Goal: Task Accomplishment & Management: Use online tool/utility

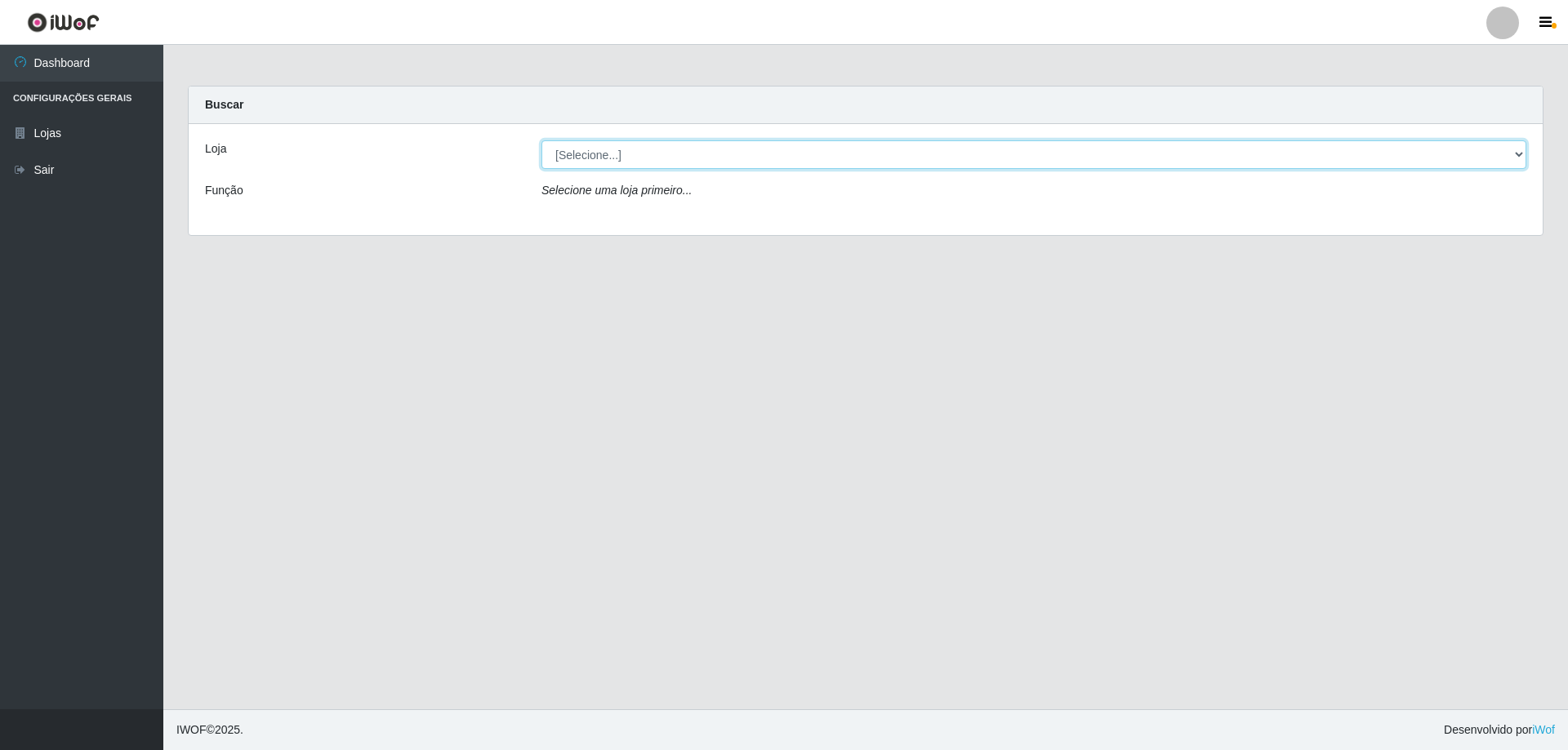
click at [589, 156] on select "[Selecione...] Atacado Vem - [STREET_ADDRESS]" at bounding box center [1033, 155] width 985 height 29
select select "461"
click at [541, 141] on select "[Selecione...] Atacado Vem - [STREET_ADDRESS]" at bounding box center [1033, 155] width 985 height 29
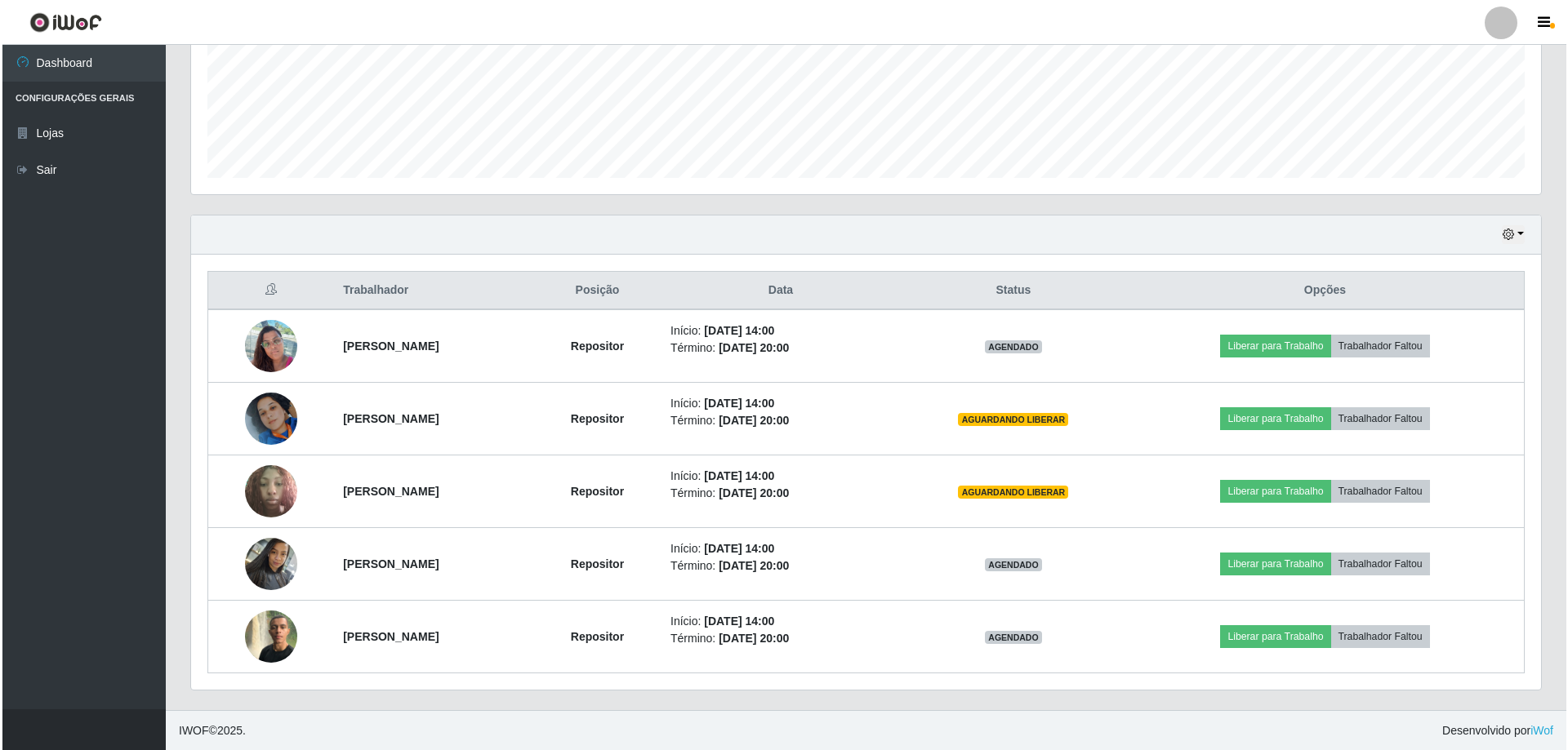
scroll to position [407, 0]
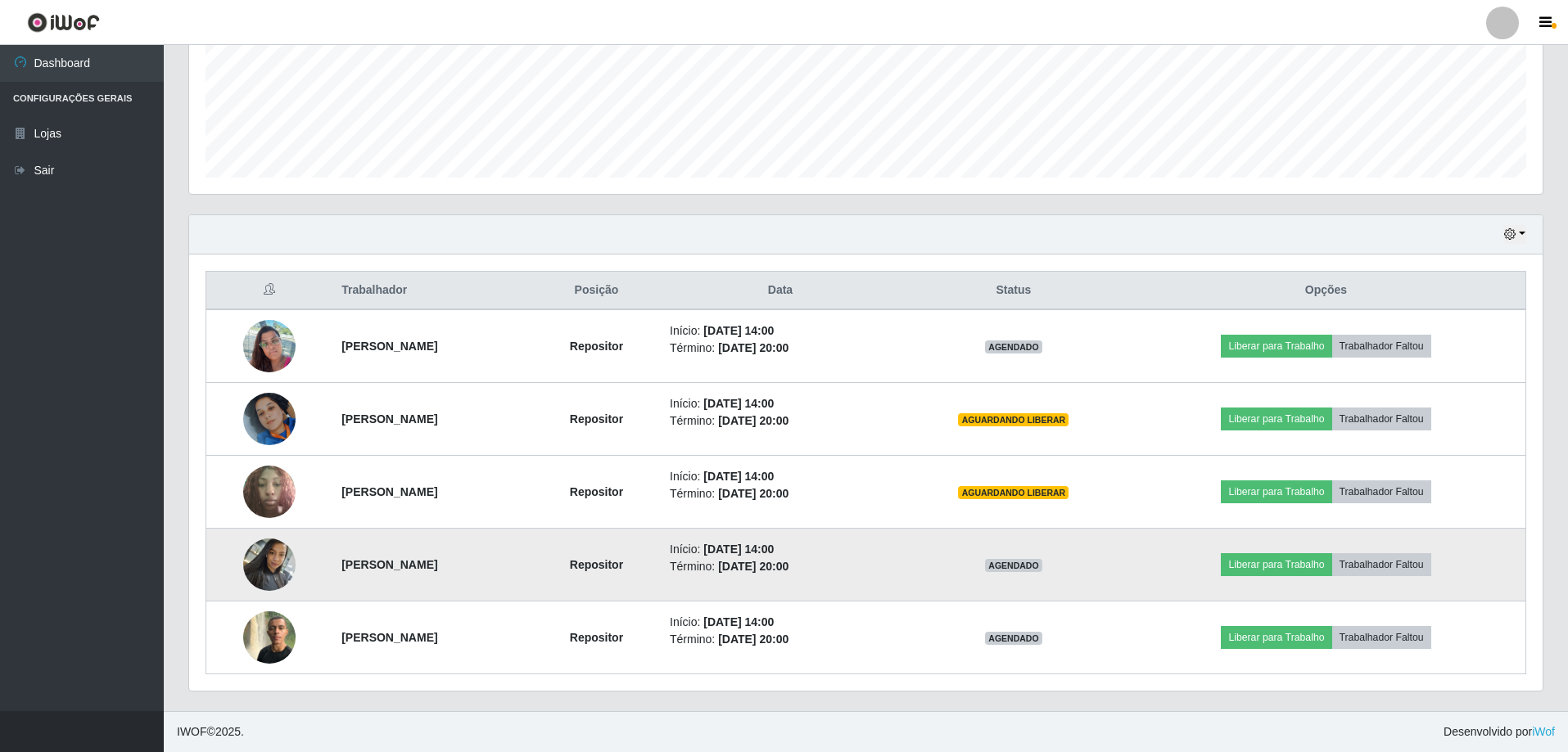
drag, startPoint x: 249, startPoint y: 535, endPoint x: 255, endPoint y: 549, distance: 15.2
click at [251, 537] on td at bounding box center [269, 566] width 126 height 73
click at [259, 553] on img at bounding box center [269, 565] width 52 height 70
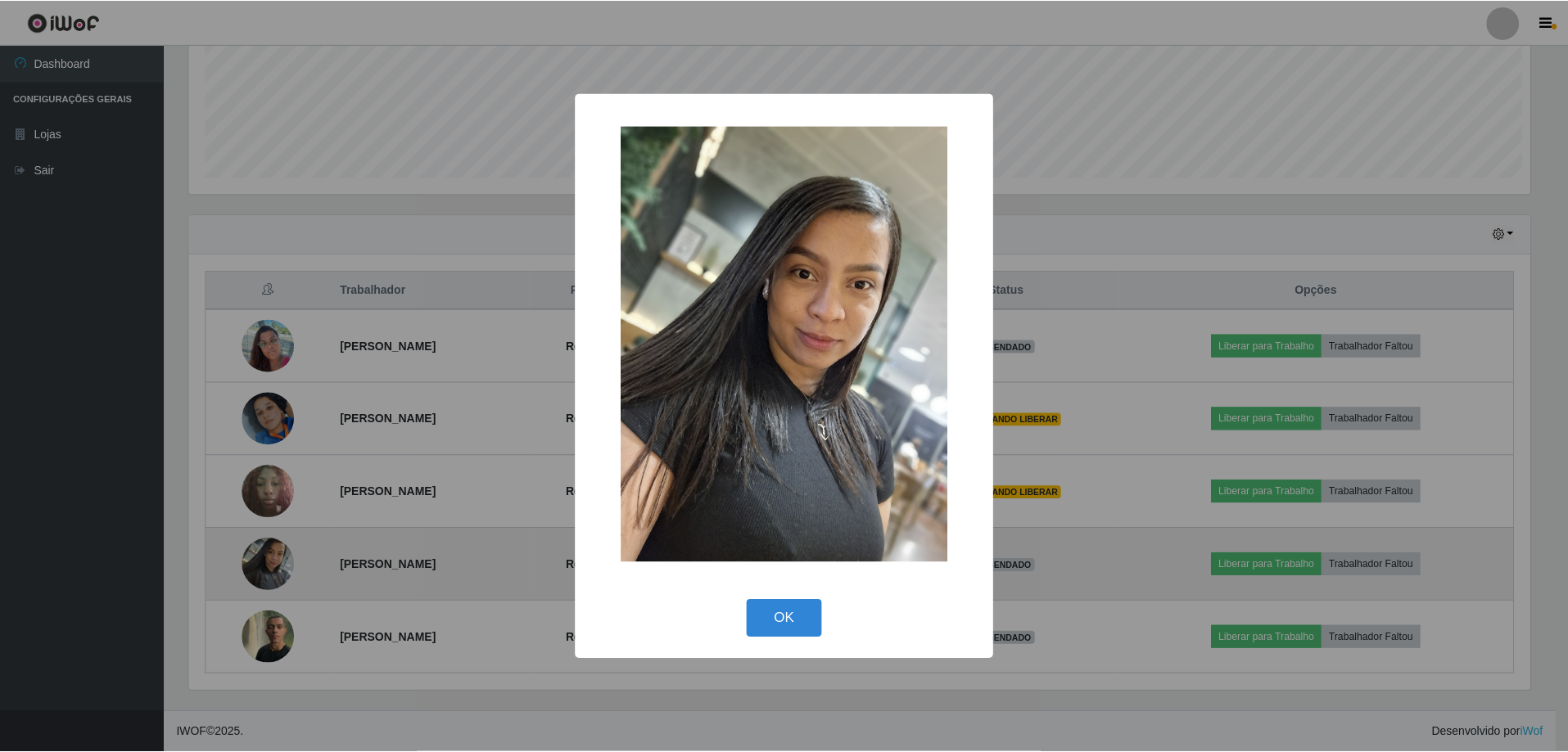
scroll to position [340, 1346]
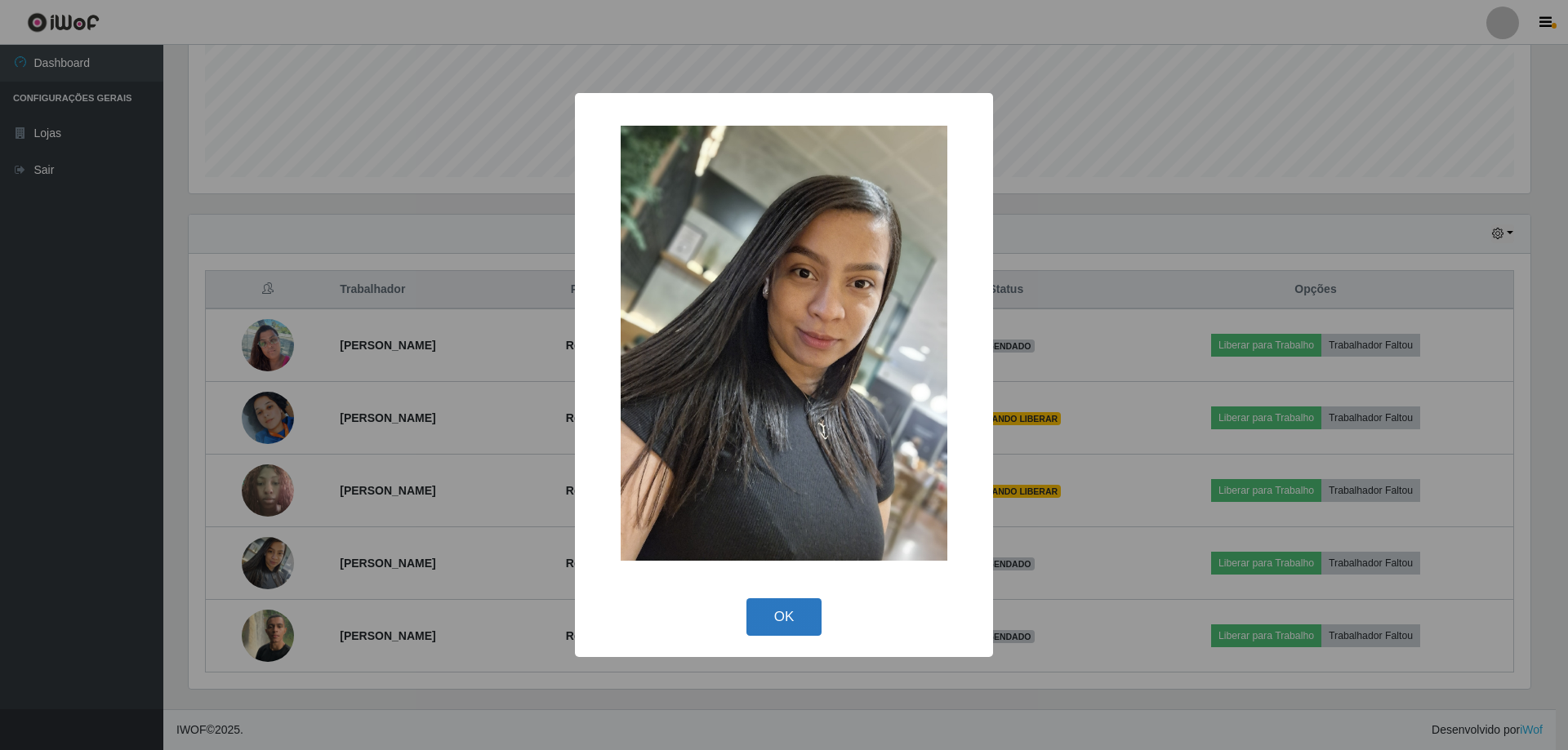
click at [763, 609] on button "OK" at bounding box center [784, 618] width 76 height 38
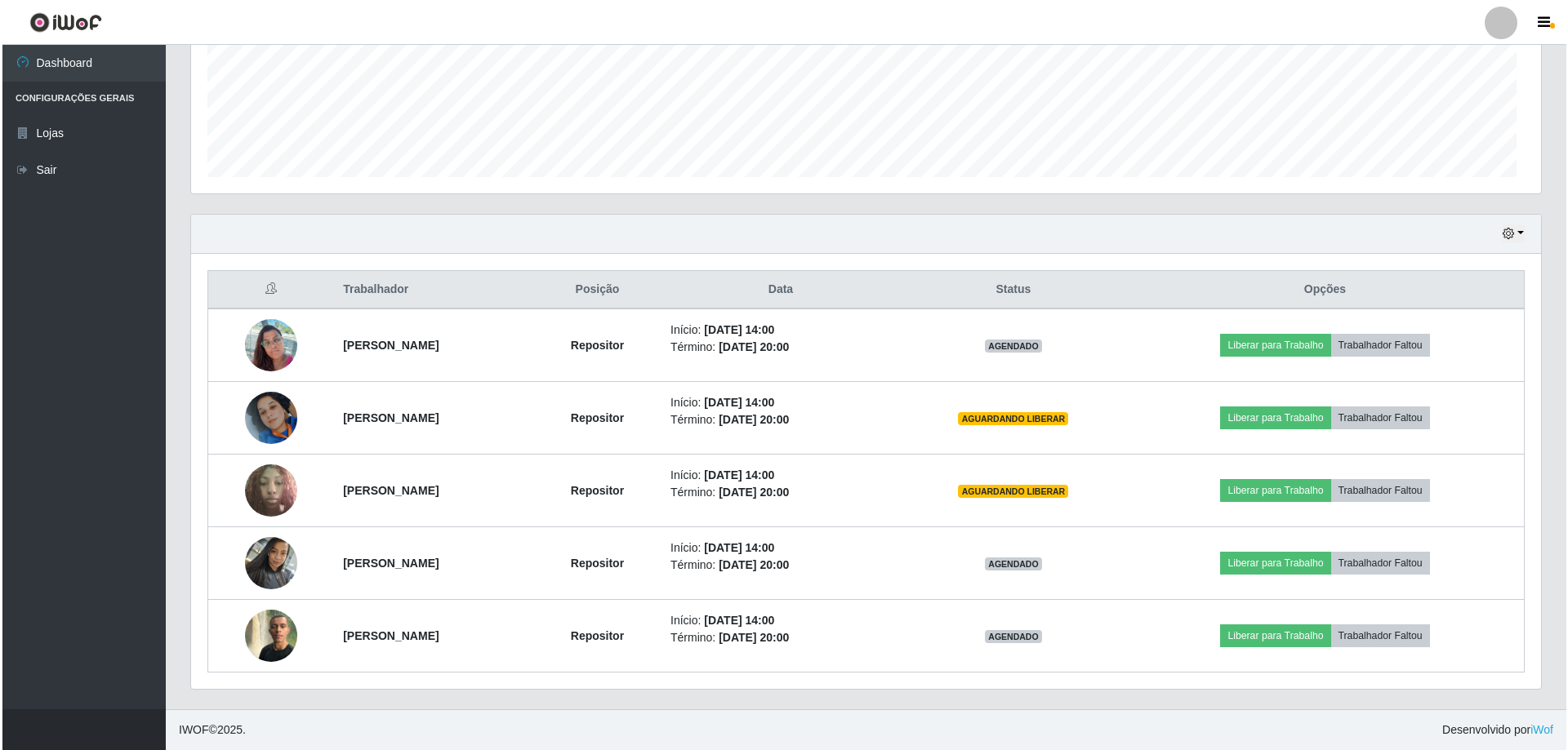
scroll to position [339, 1350]
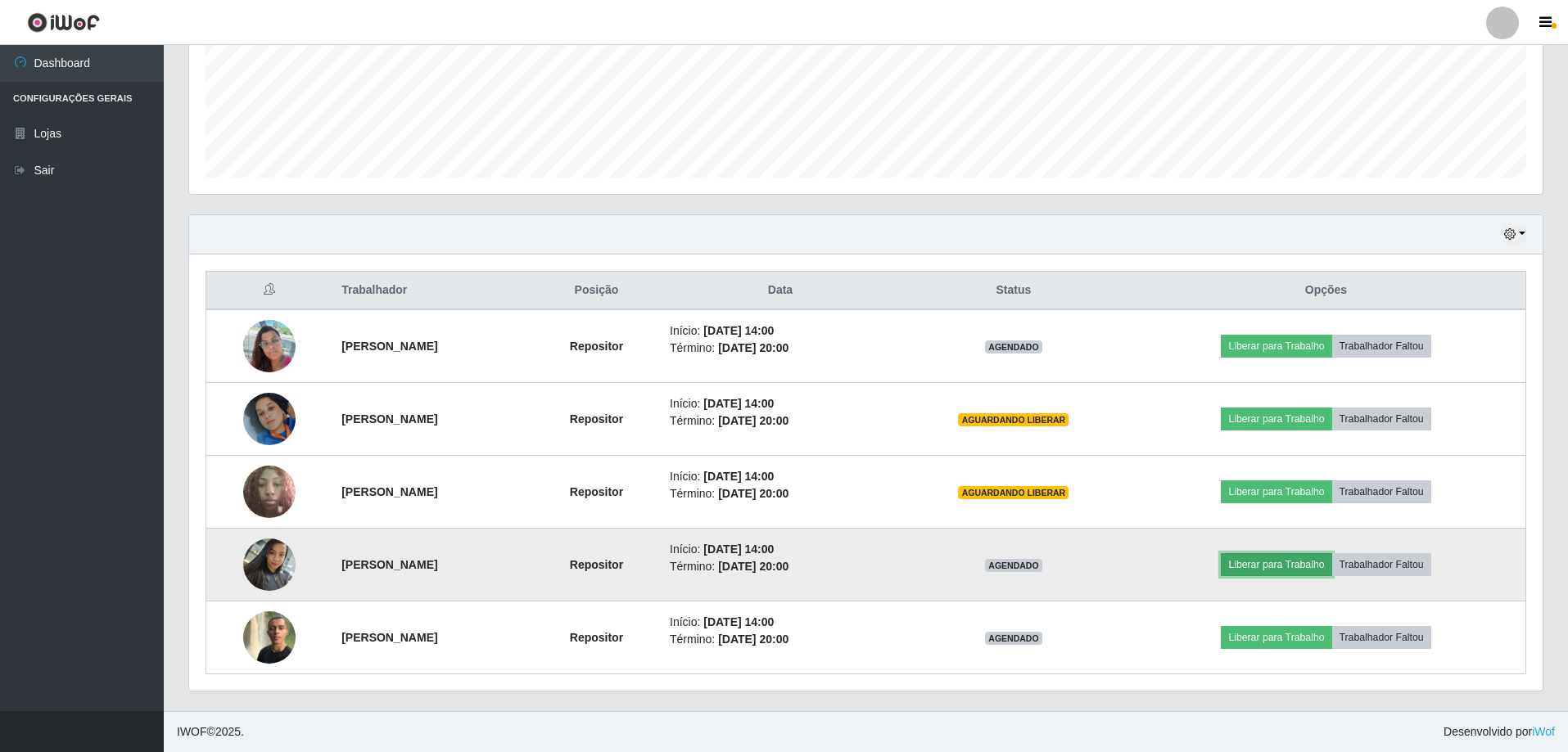
click at [1292, 565] on button "Liberar para Trabalho" at bounding box center [1276, 565] width 111 height 23
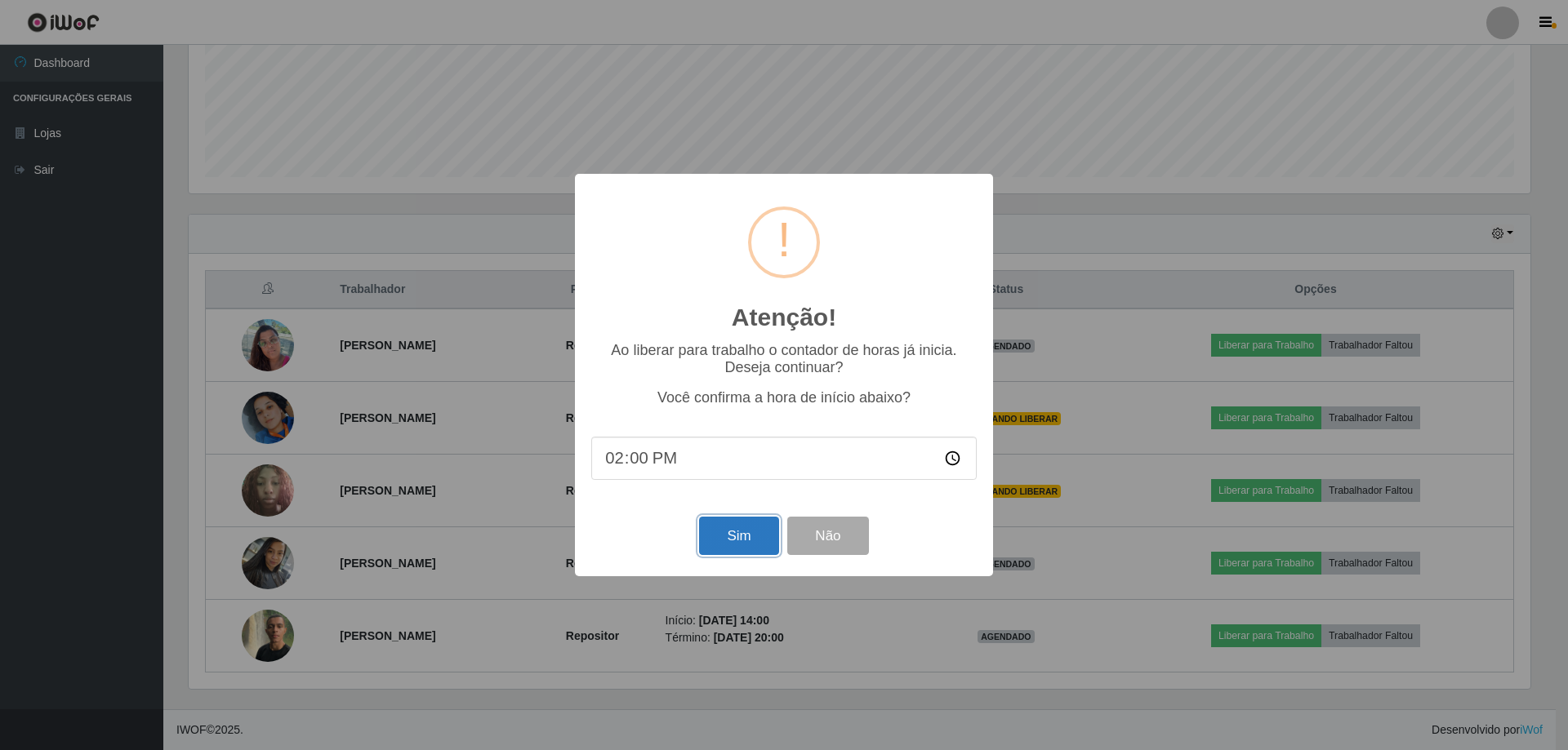
click at [723, 554] on button "Sim" at bounding box center [738, 536] width 79 height 38
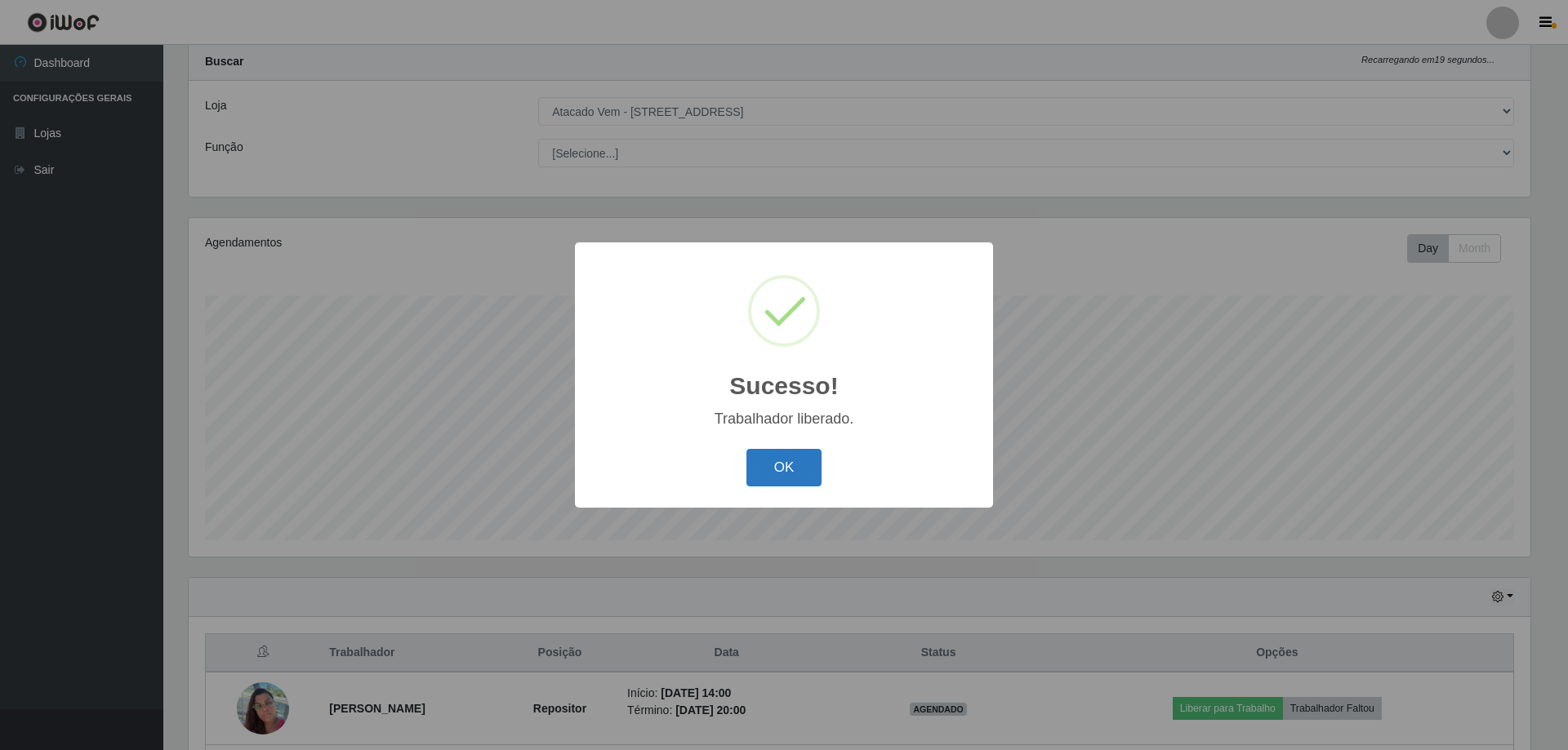
click at [809, 477] on button "OK" at bounding box center [784, 468] width 76 height 38
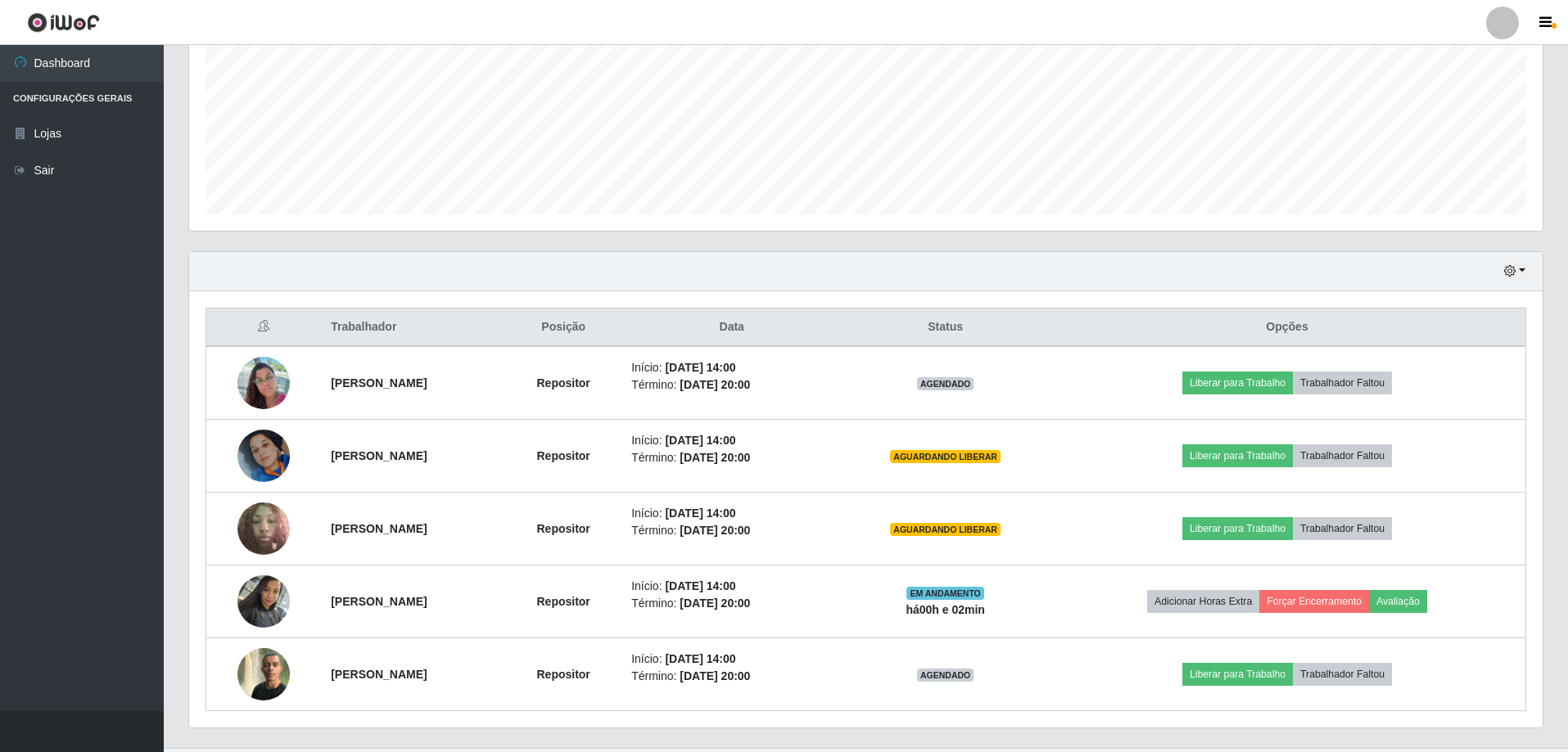
scroll to position [408, 0]
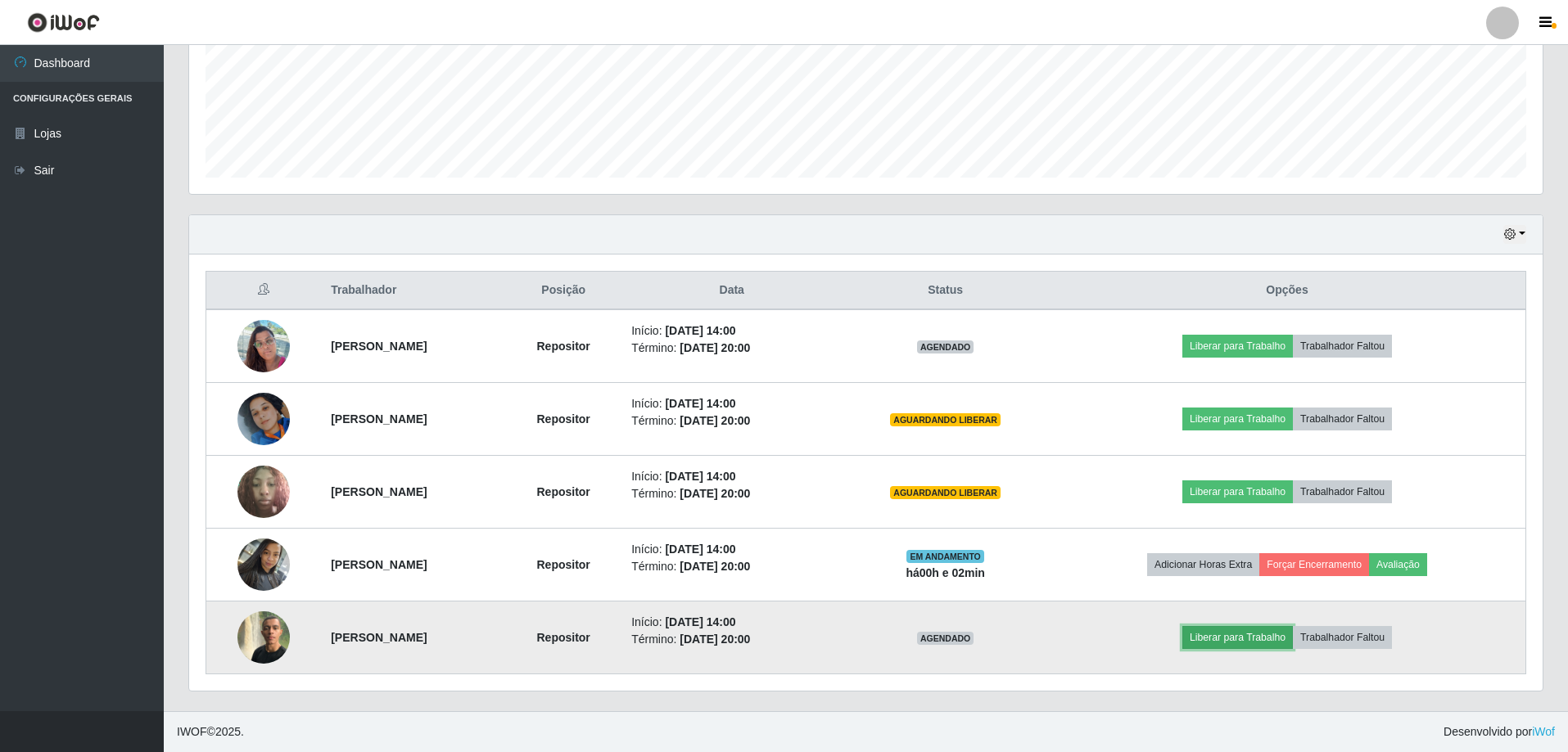
click at [1246, 633] on button "Liberar para Trabalho" at bounding box center [1238, 638] width 111 height 23
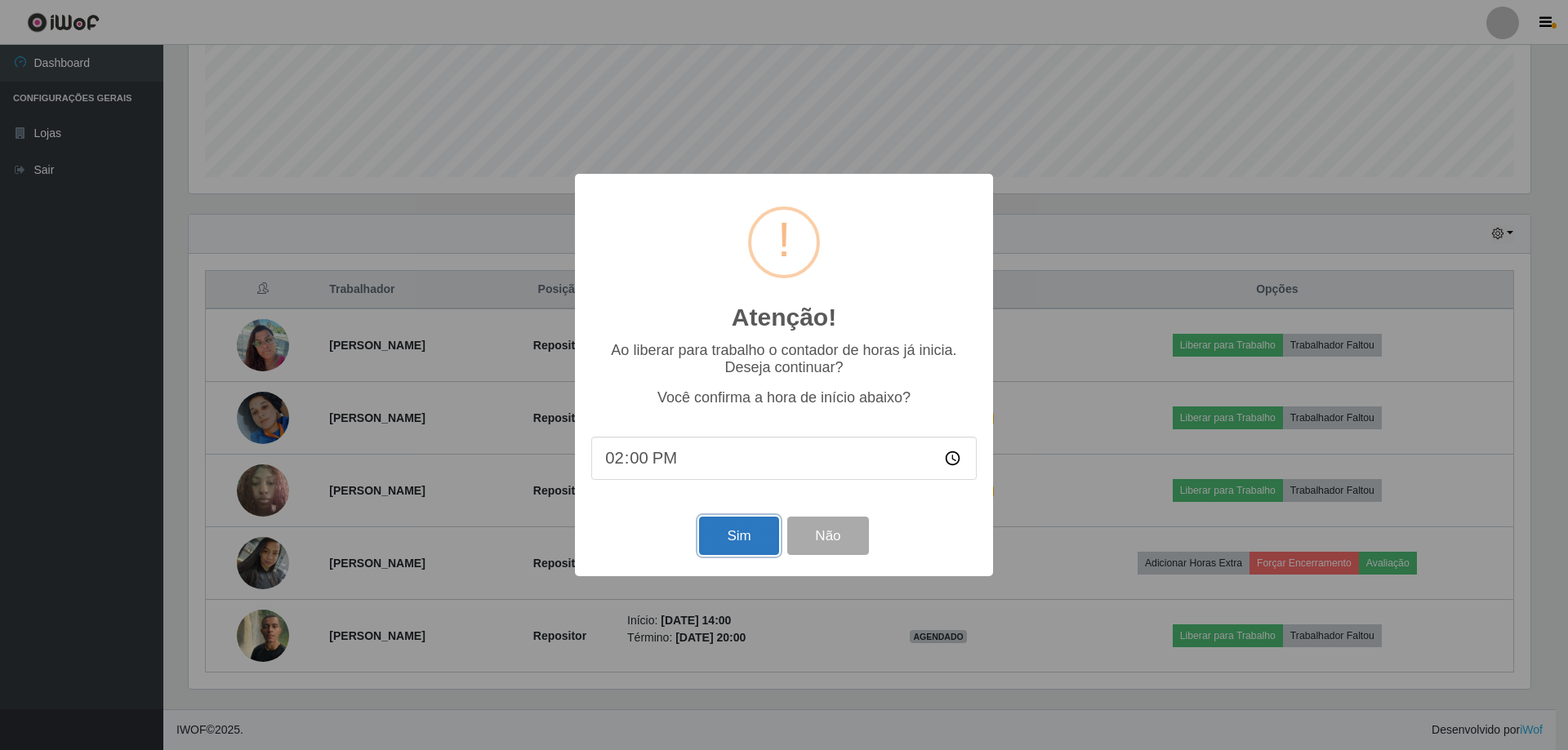
click at [748, 548] on button "Sim" at bounding box center [738, 536] width 79 height 38
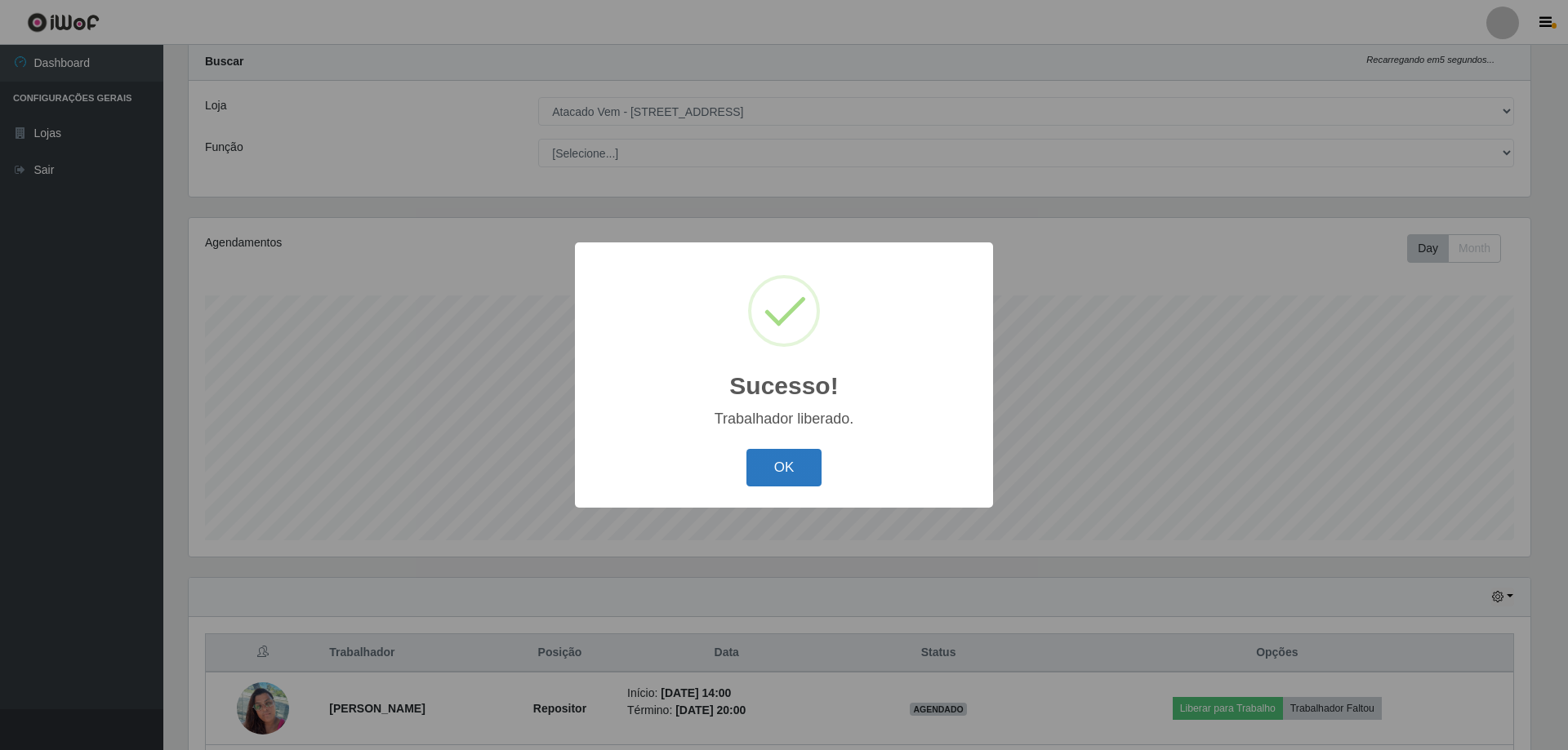
click at [776, 482] on button "OK" at bounding box center [784, 468] width 76 height 38
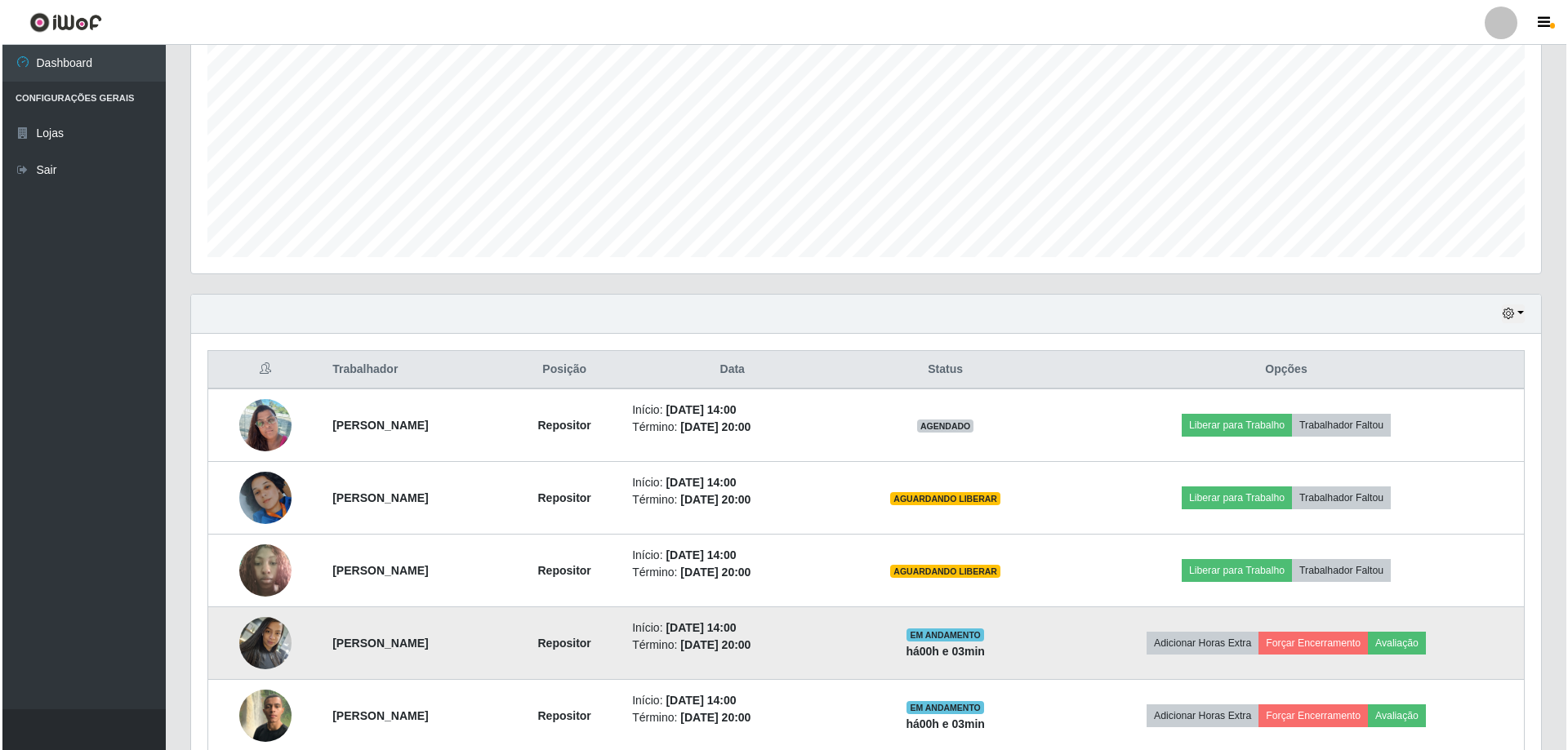
scroll to position [407, 0]
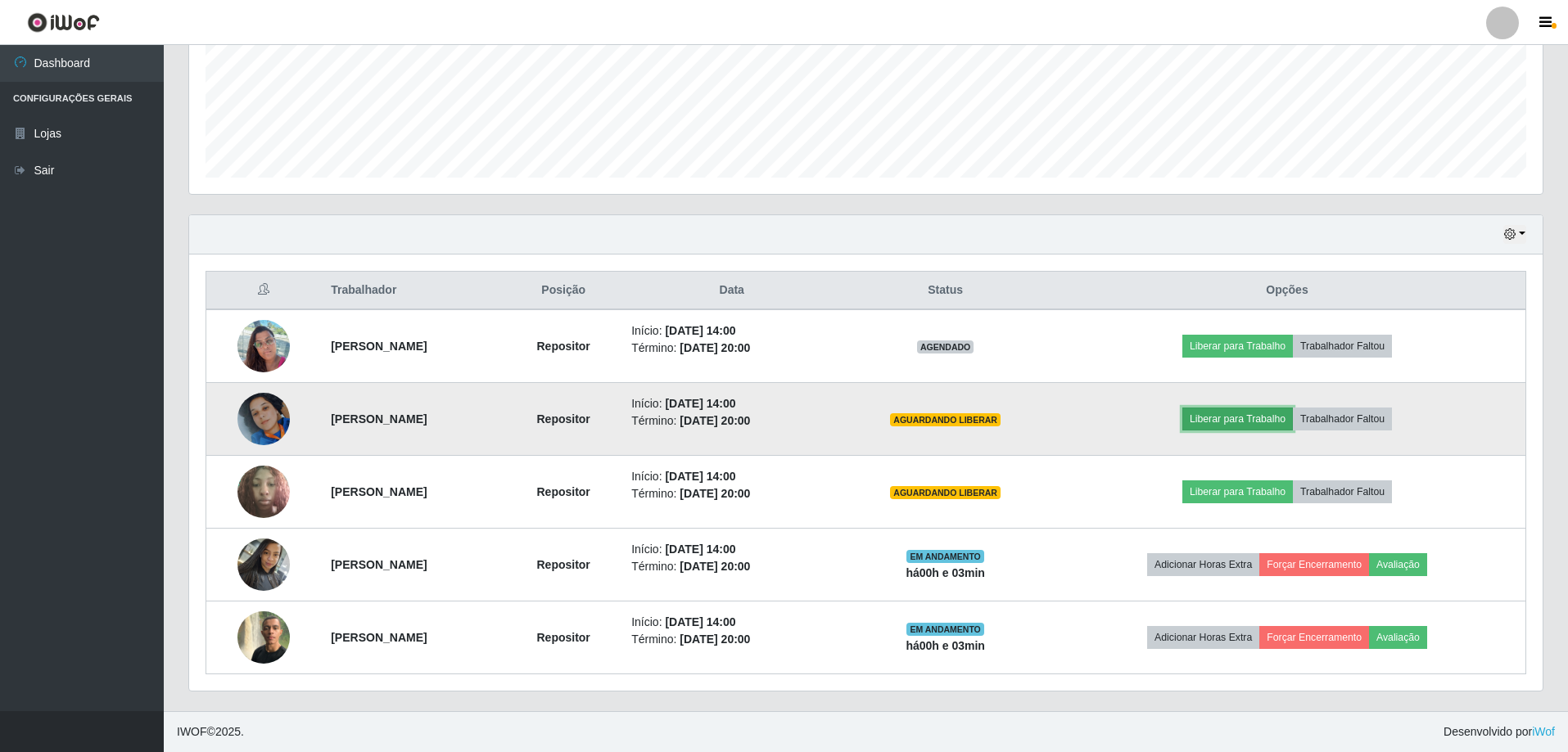
click at [1224, 423] on button "Liberar para Trabalho" at bounding box center [1238, 419] width 111 height 23
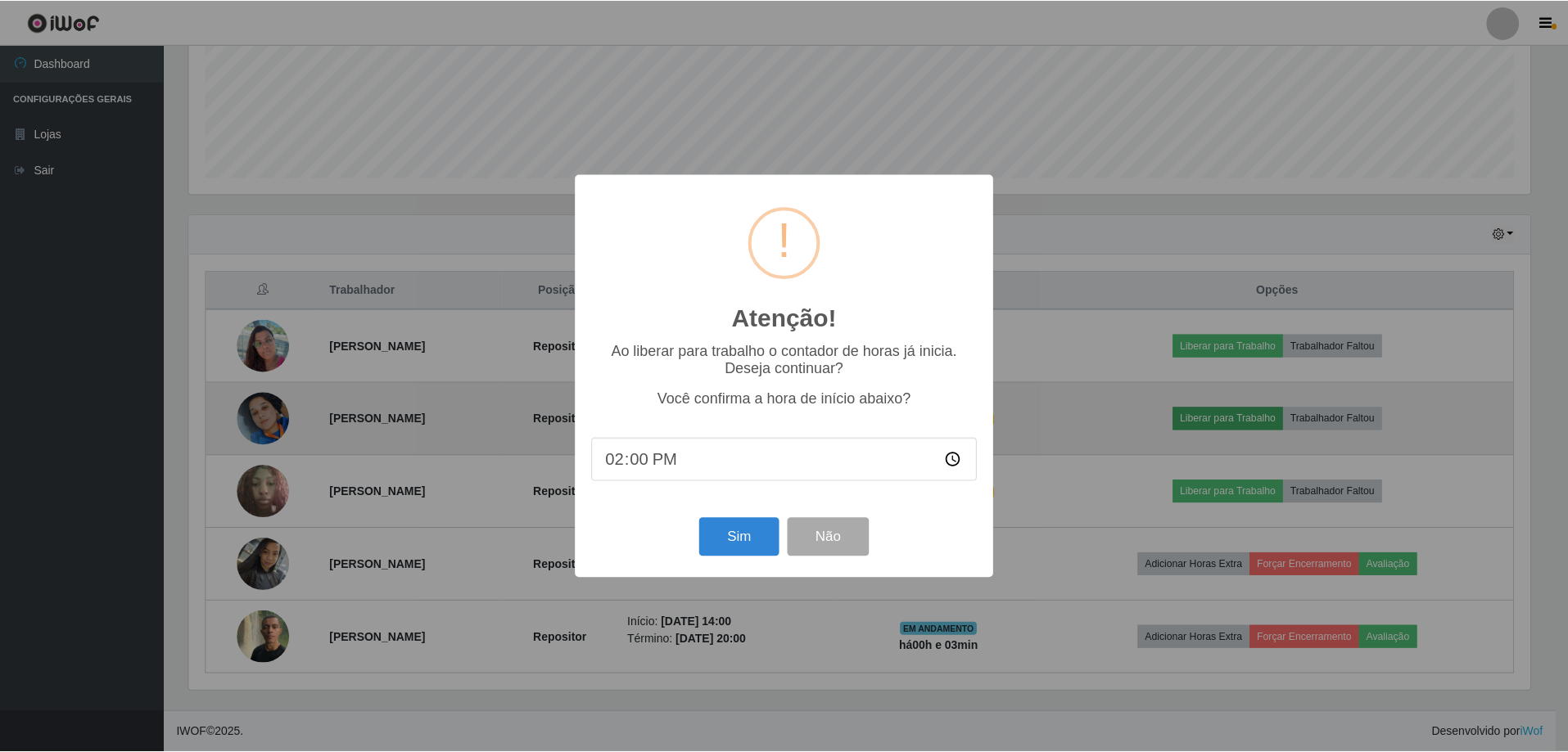
scroll to position [340, 1346]
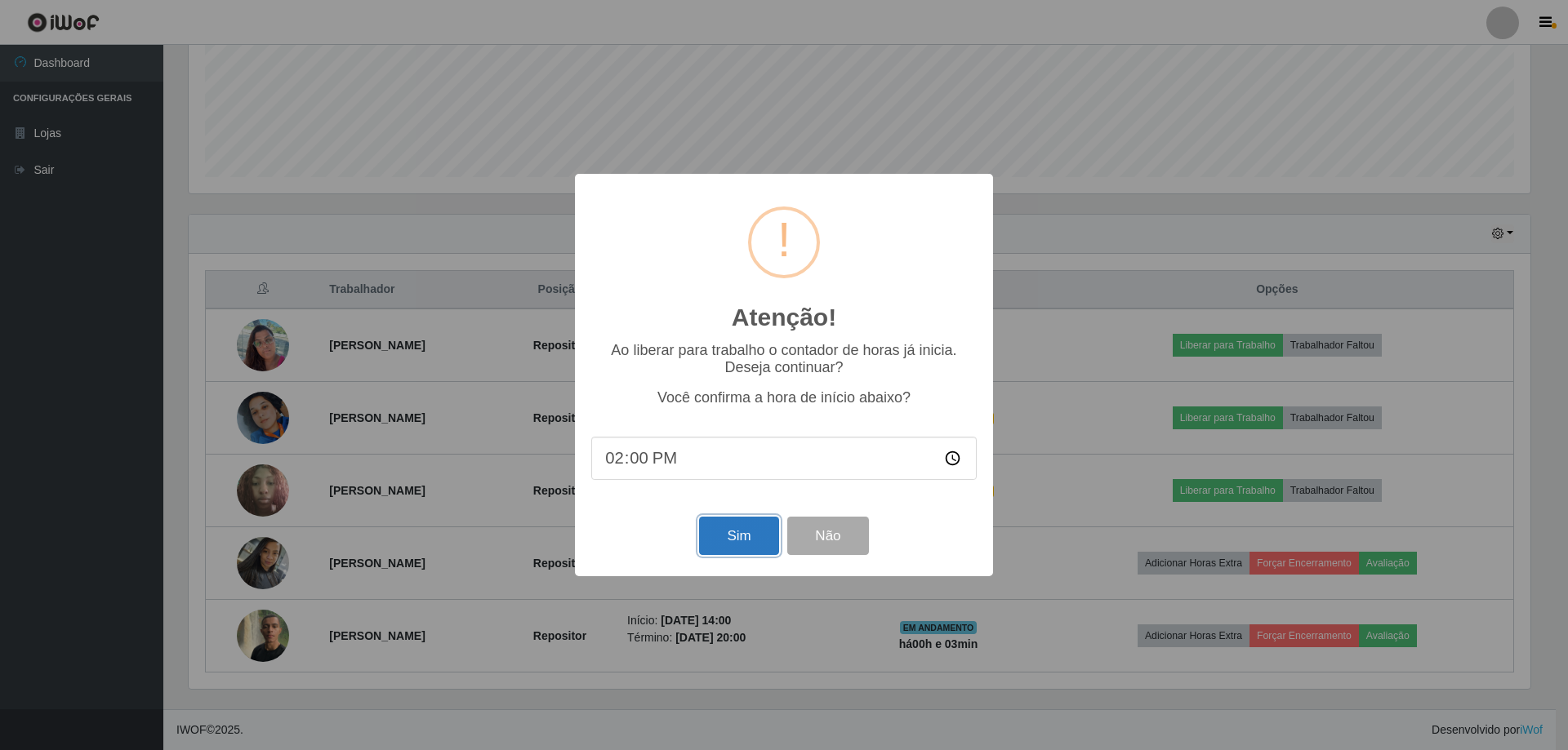
click at [771, 545] on button "Sim" at bounding box center [738, 536] width 79 height 38
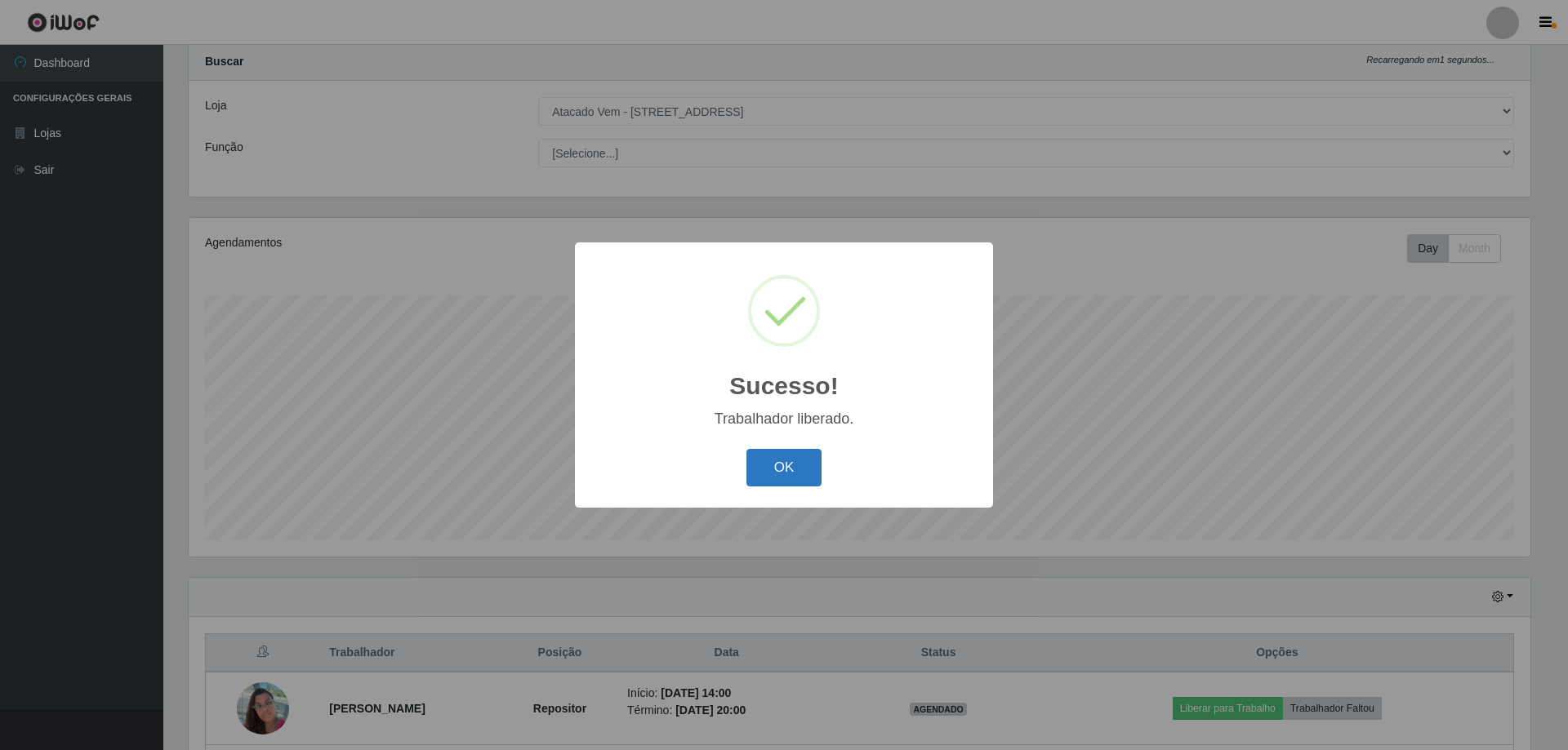
click at [770, 473] on button "OK" at bounding box center [784, 468] width 76 height 38
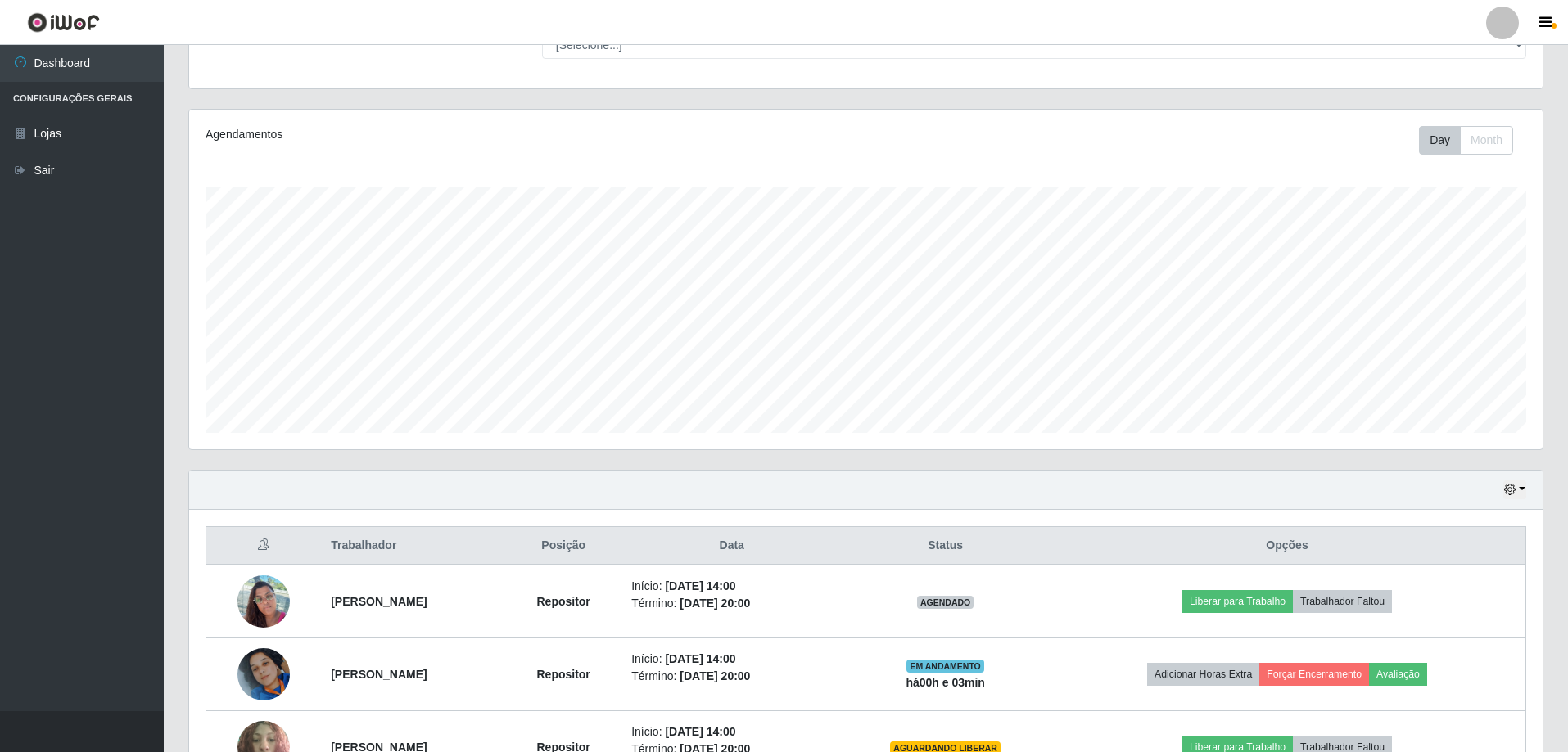
scroll to position [371, 0]
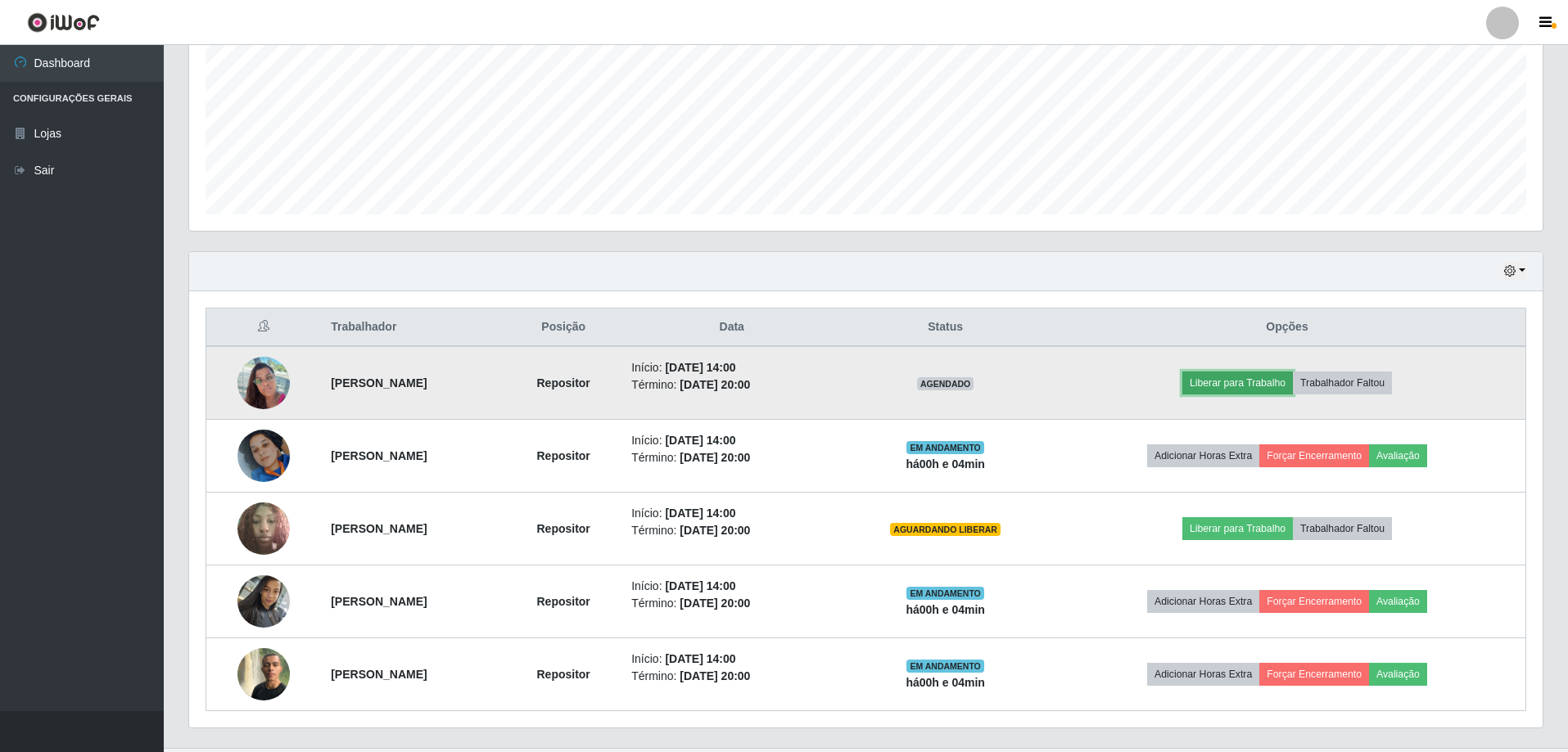
click at [1264, 388] on button "Liberar para Trabalho" at bounding box center [1238, 383] width 111 height 23
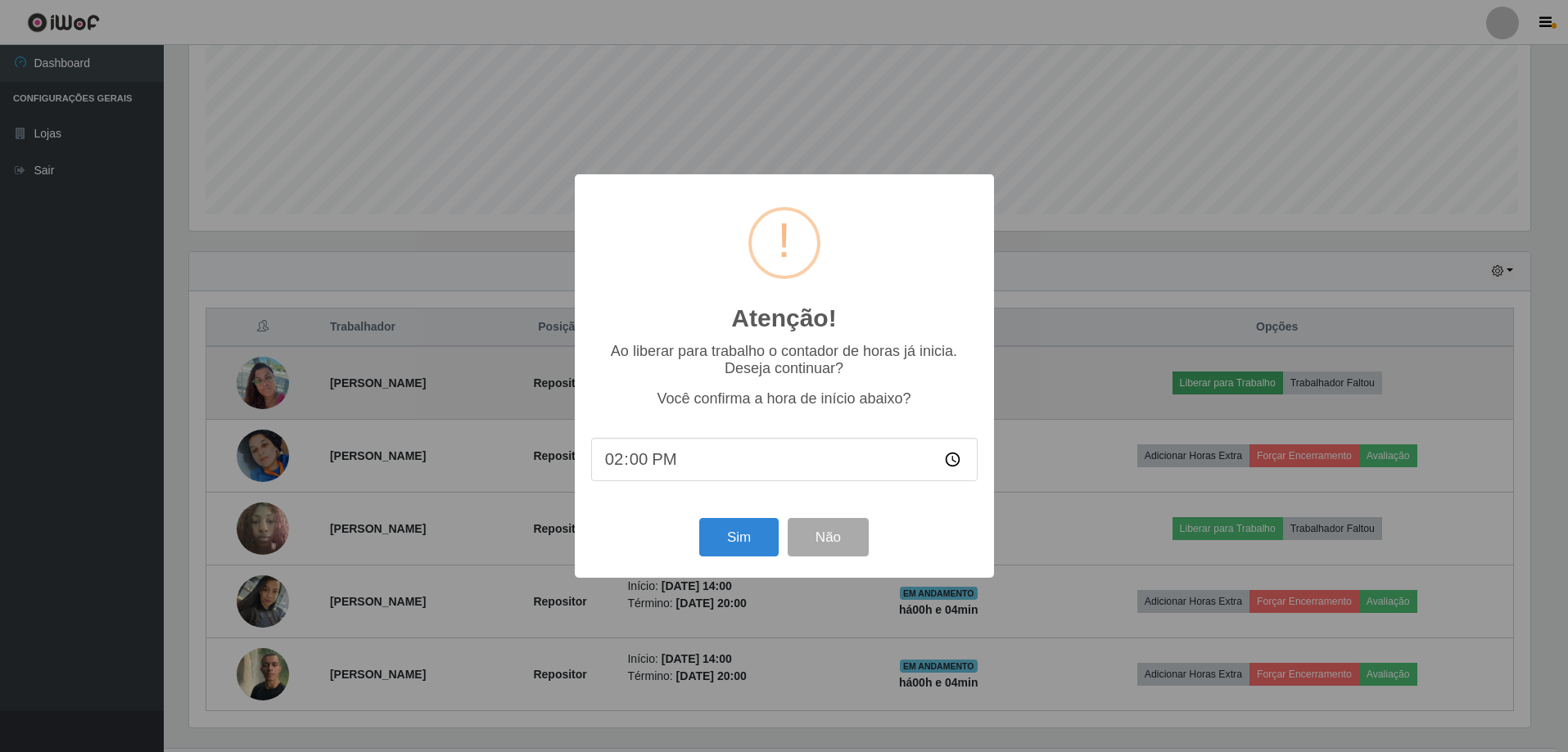
scroll to position [340, 1346]
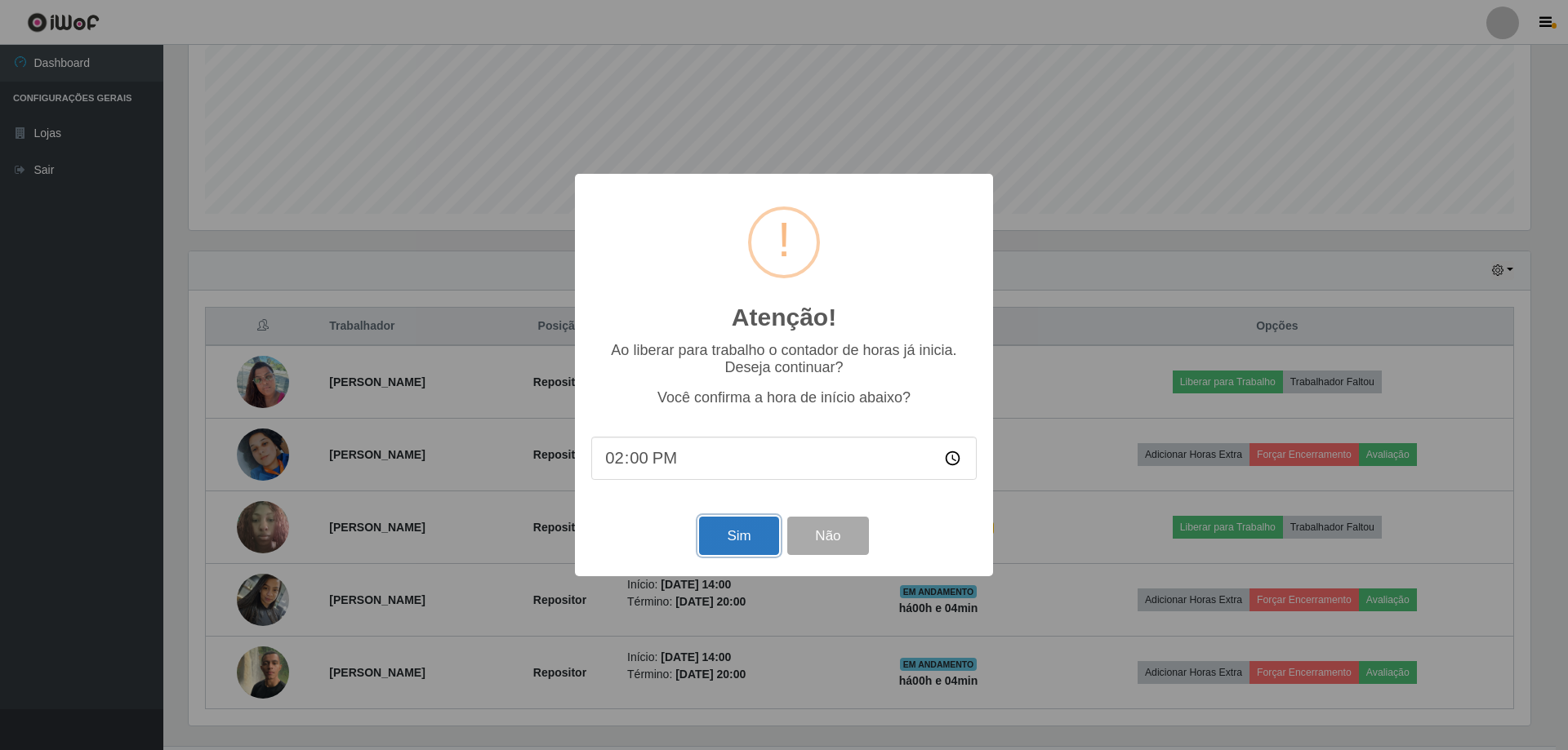
click at [750, 540] on button "Sim" at bounding box center [738, 536] width 79 height 38
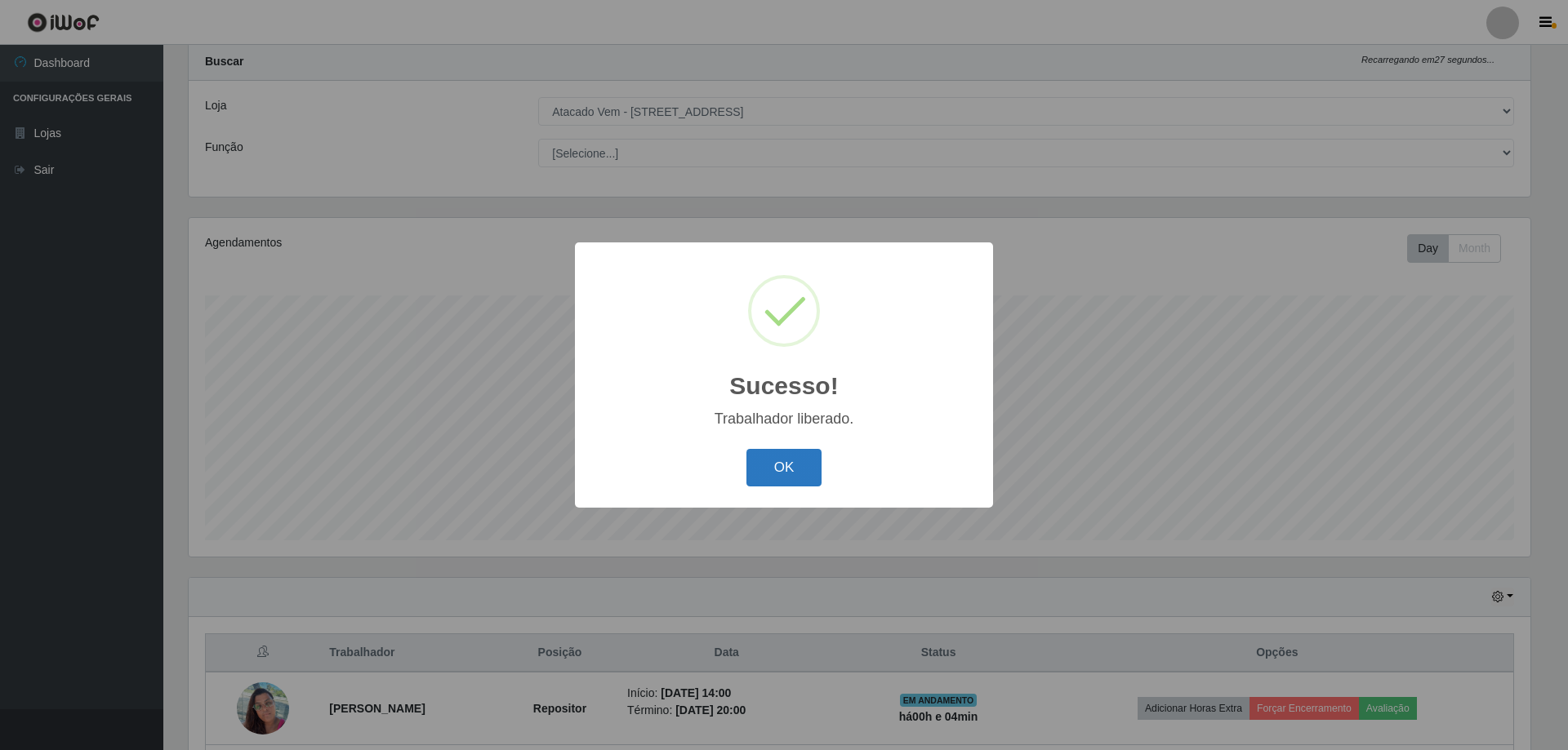
drag, startPoint x: 753, startPoint y: 475, endPoint x: 770, endPoint y: 475, distance: 17.0
click at [754, 475] on button "OK" at bounding box center [784, 468] width 76 height 38
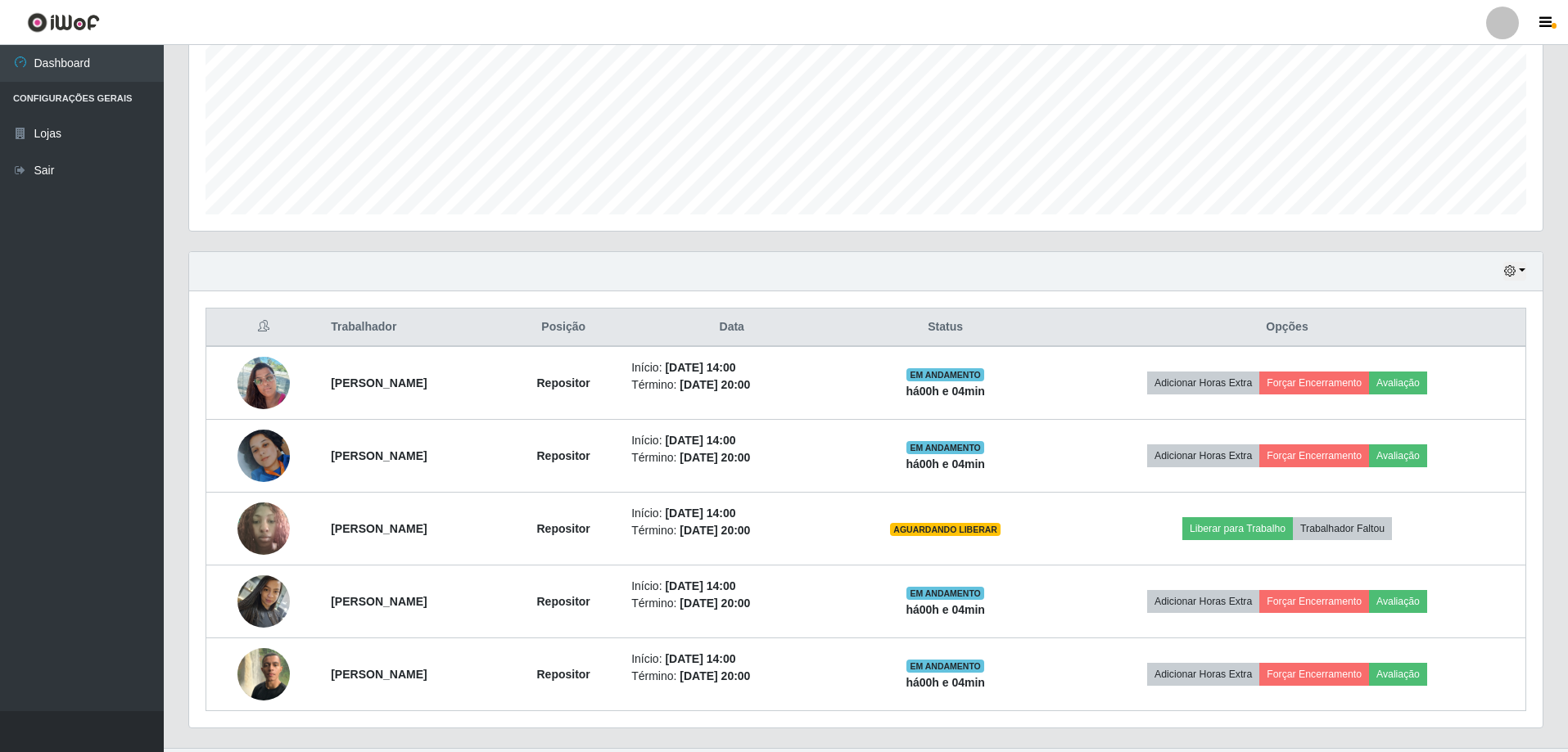
scroll to position [408, 0]
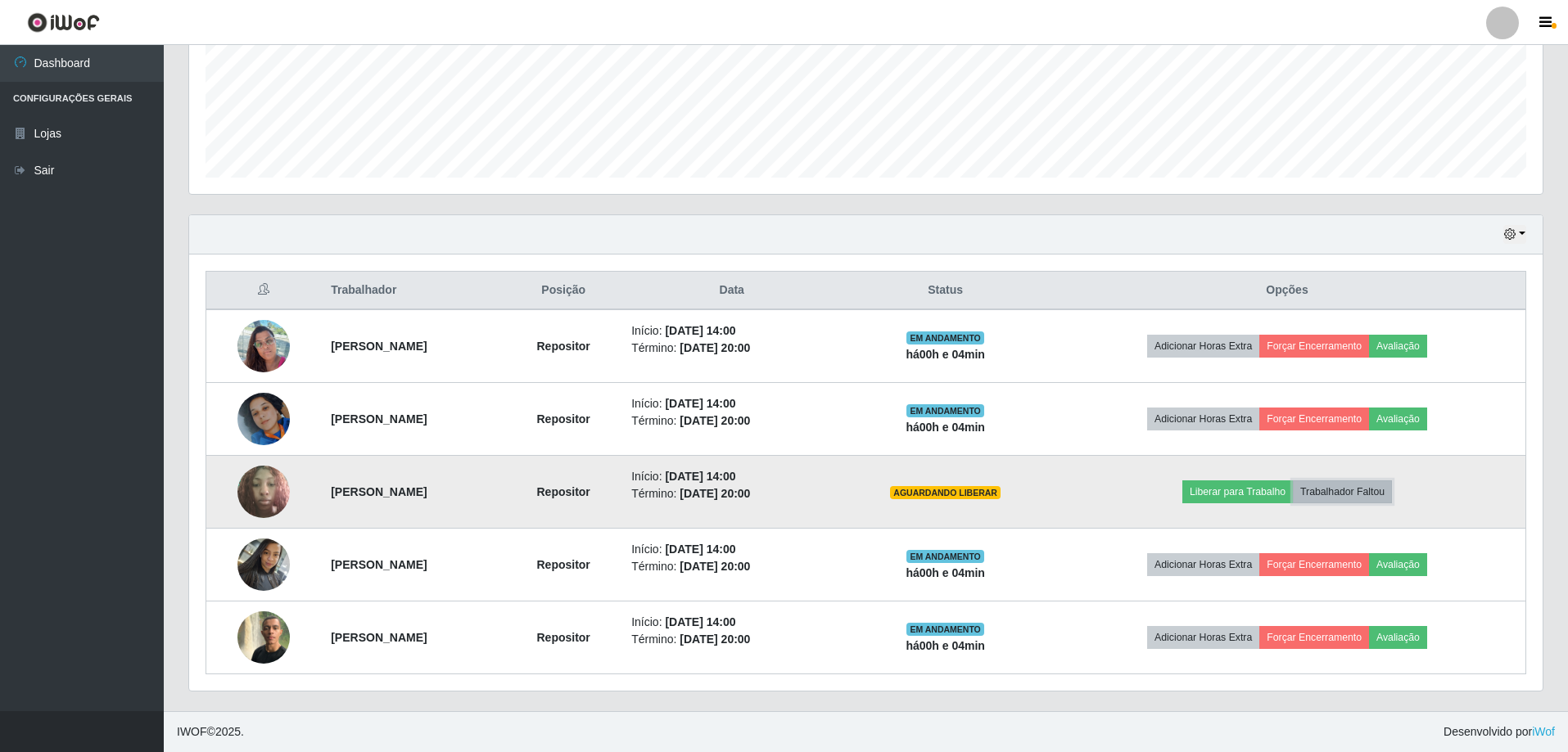
click at [1392, 496] on button "Trabalhador Faltou" at bounding box center [1343, 492] width 99 height 23
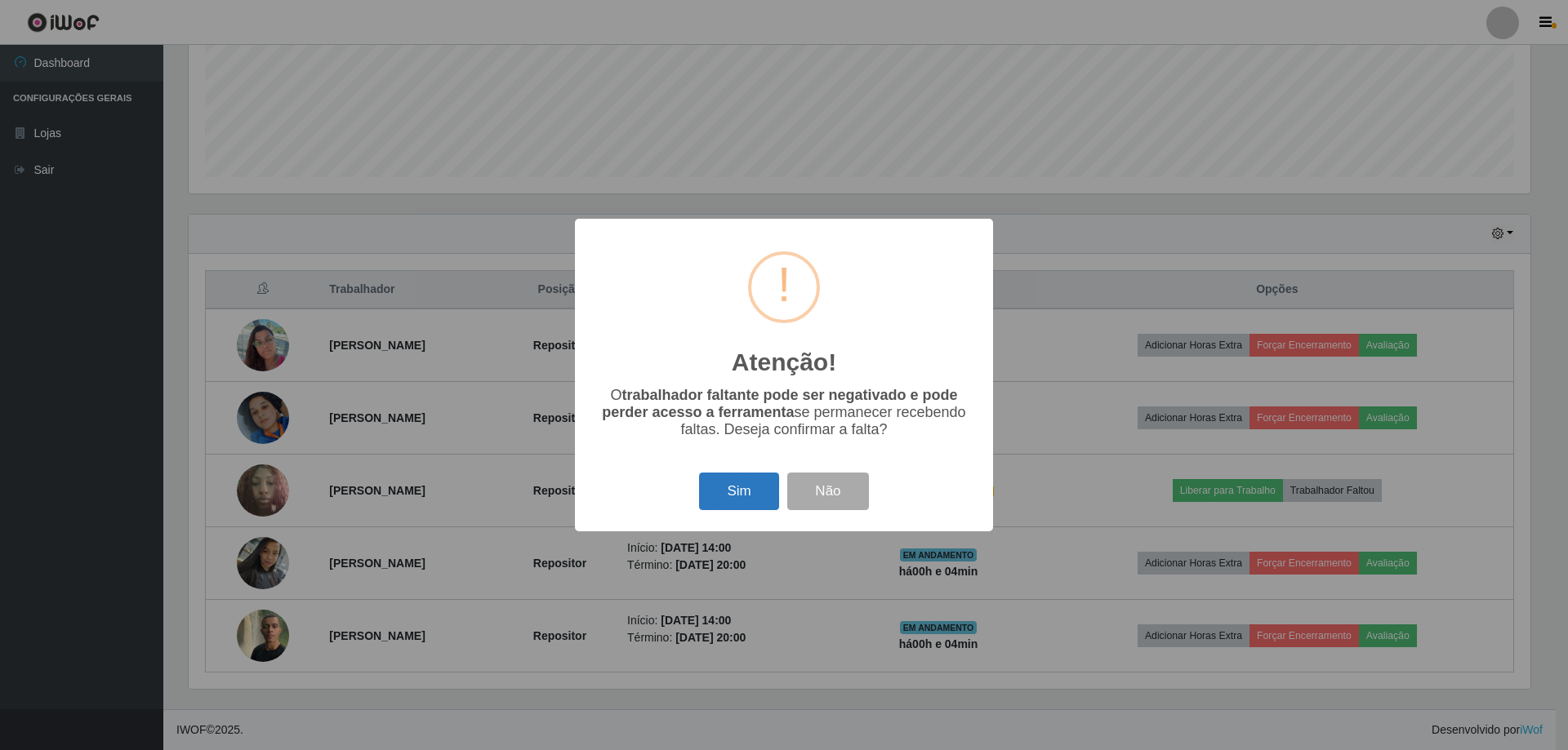
click at [714, 501] on button "Sim" at bounding box center [738, 492] width 79 height 38
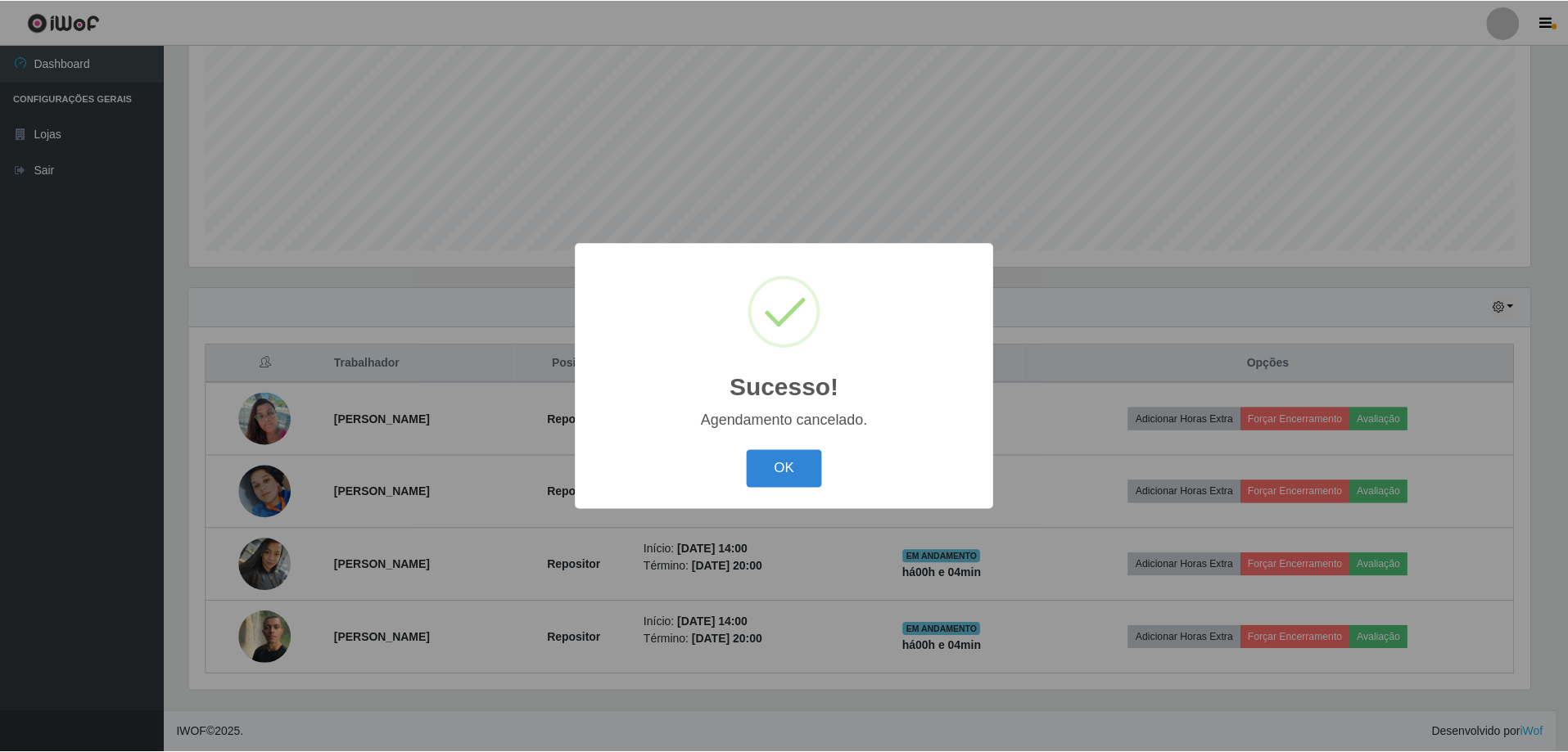
scroll to position [335, 0]
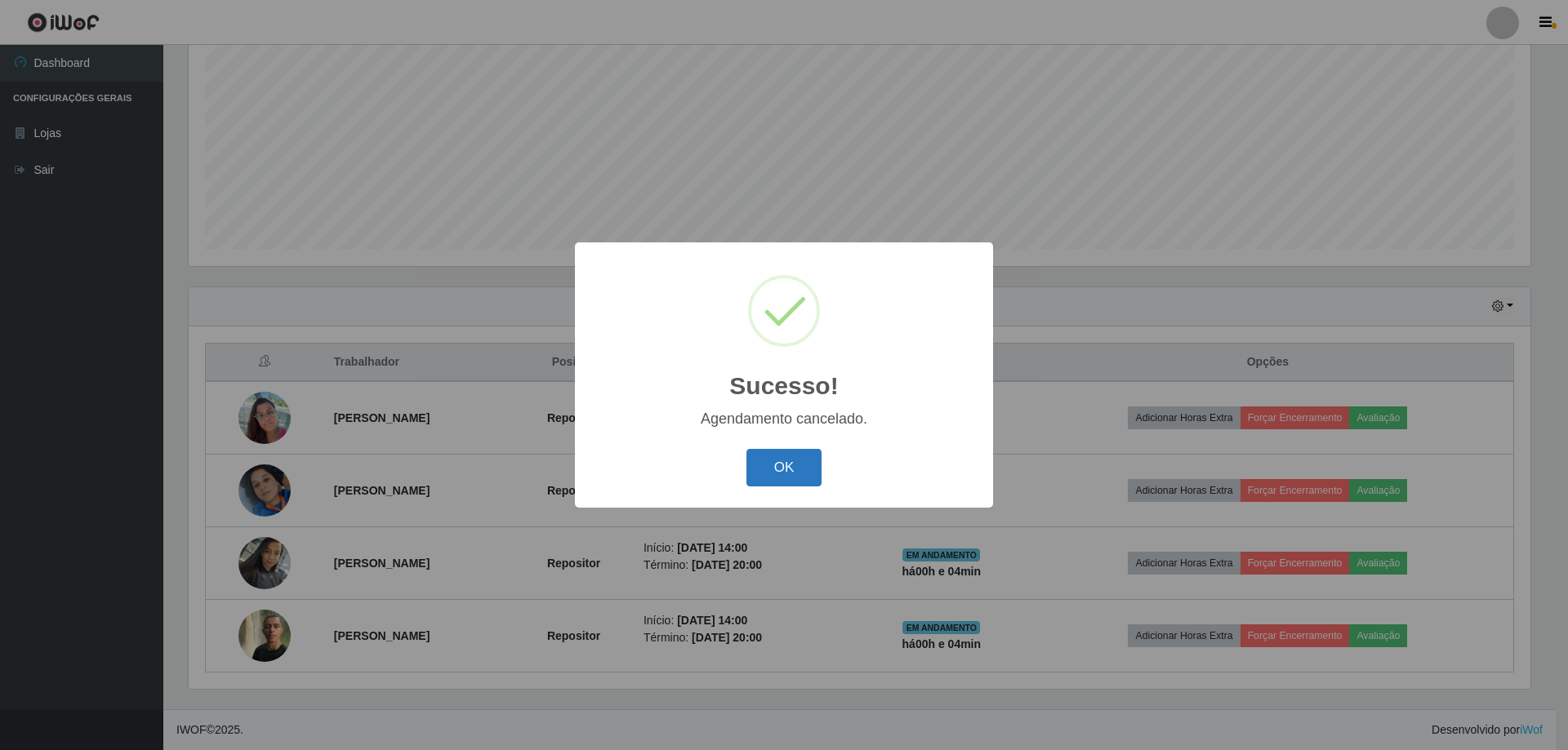
click at [771, 463] on button "OK" at bounding box center [784, 468] width 76 height 38
